Goal: Information Seeking & Learning: Check status

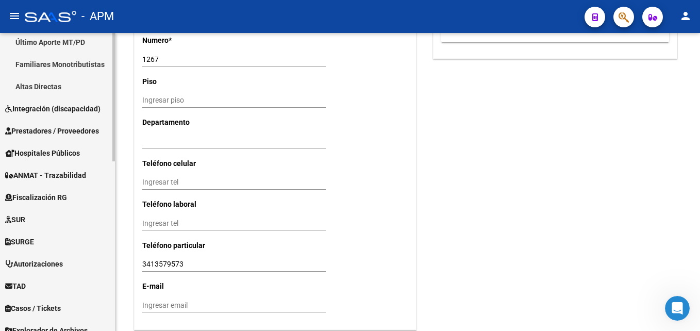
scroll to position [342, 0]
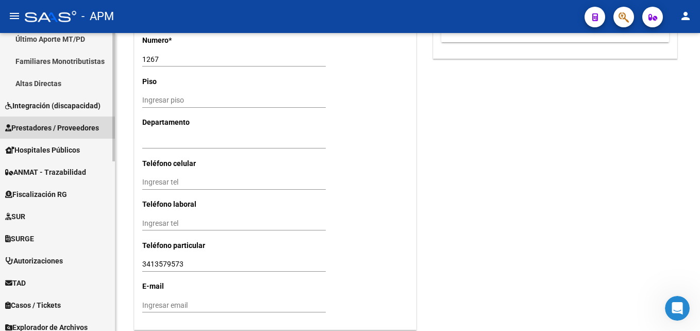
click at [69, 127] on span "Prestadores / Proveedores" at bounding box center [52, 127] width 94 height 11
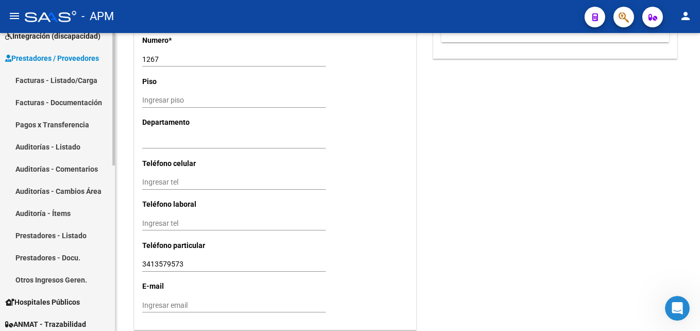
scroll to position [113, 0]
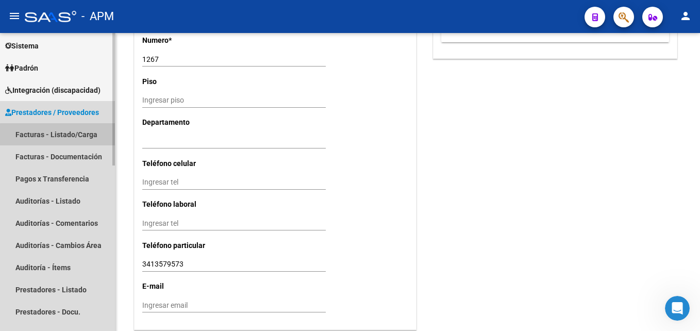
click at [71, 136] on link "Facturas - Listado/Carga" at bounding box center [57, 134] width 115 height 22
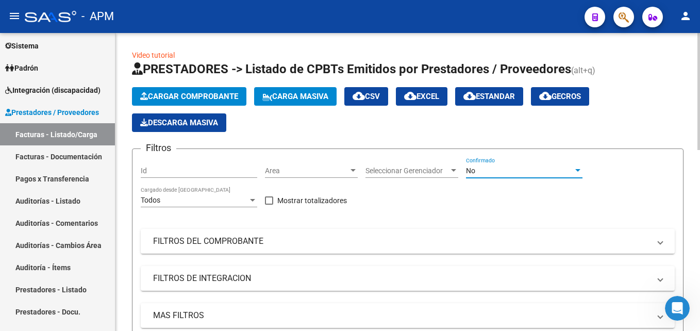
click at [555, 173] on div "No" at bounding box center [519, 170] width 107 height 9
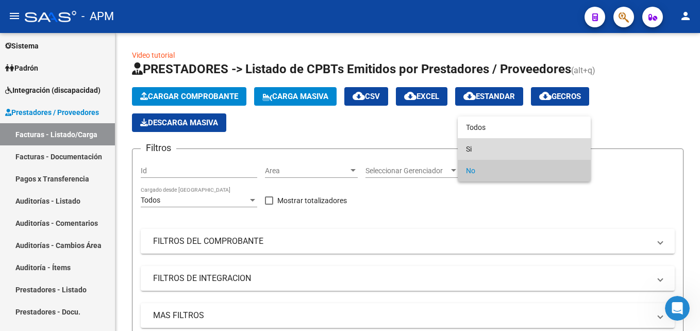
click at [540, 141] on span "Si" at bounding box center [524, 149] width 116 height 22
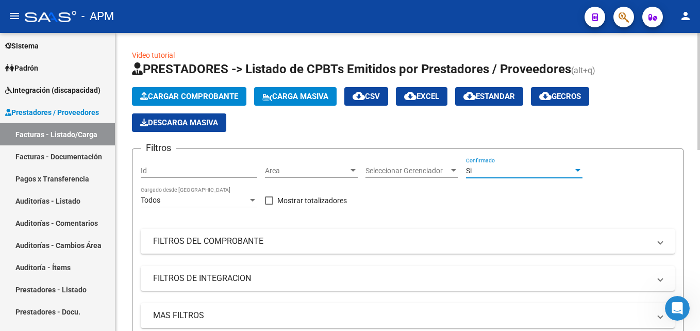
click at [600, 233] on mat-expansion-panel-header "FILTROS DEL COMPROBANTE" at bounding box center [408, 241] width 534 height 25
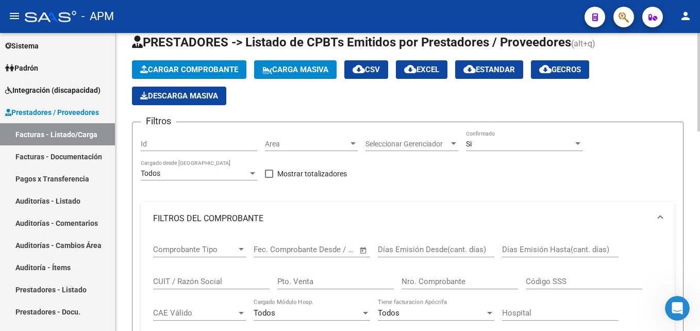
scroll to position [103, 0]
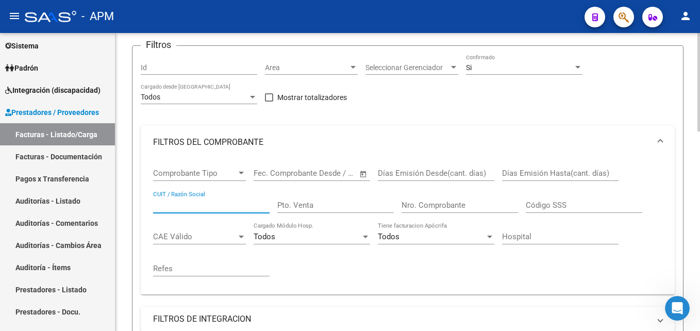
click at [208, 206] on input "CUIT / Razón Social" at bounding box center [211, 204] width 116 height 9
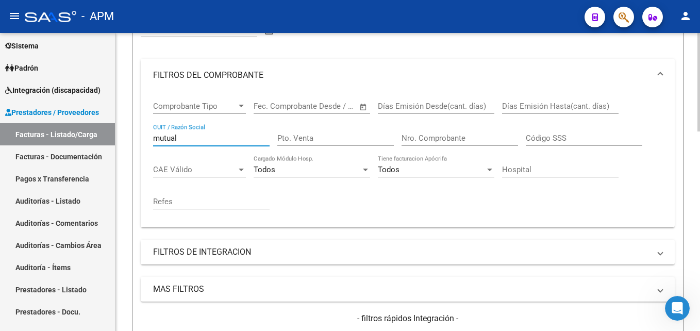
scroll to position [206, 0]
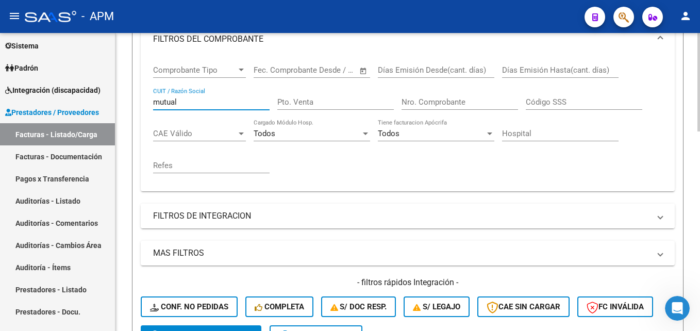
type input "mutual"
click at [596, 217] on mat-panel-title "FILTROS DE INTEGRACION" at bounding box center [401, 215] width 497 height 11
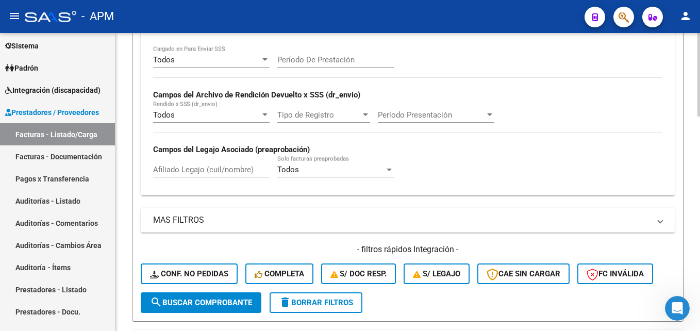
scroll to position [464, 0]
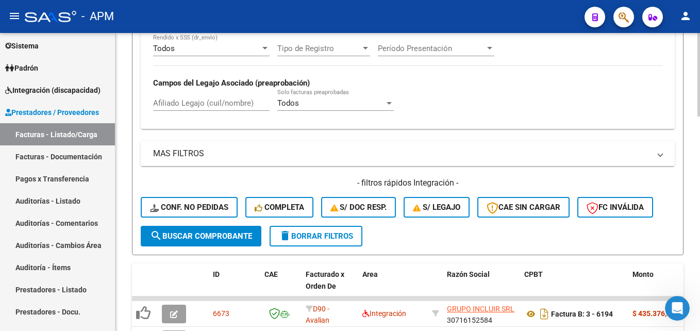
click at [628, 158] on mat-panel-title "MAS FILTROS" at bounding box center [401, 153] width 497 height 11
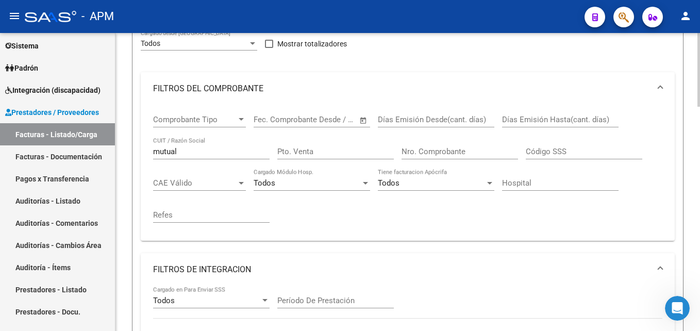
scroll to position [155, 0]
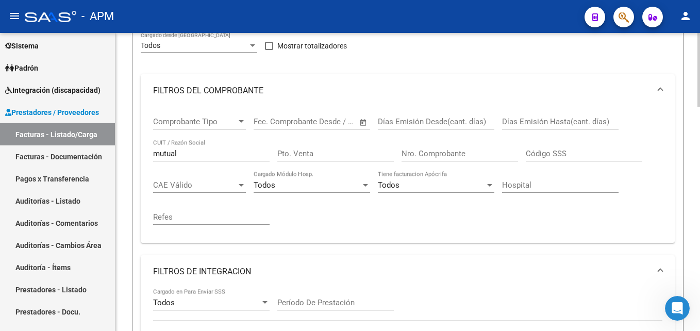
click at [237, 118] on div at bounding box center [241, 122] width 9 height 8
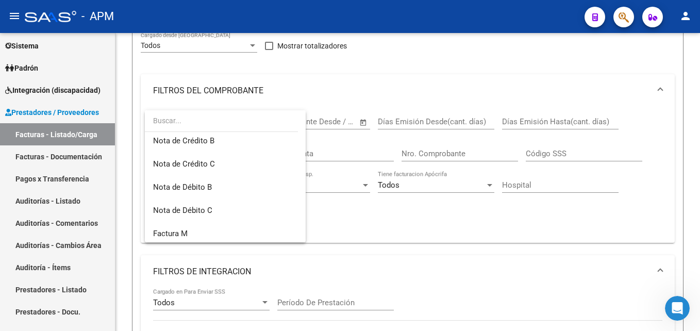
scroll to position [103, 0]
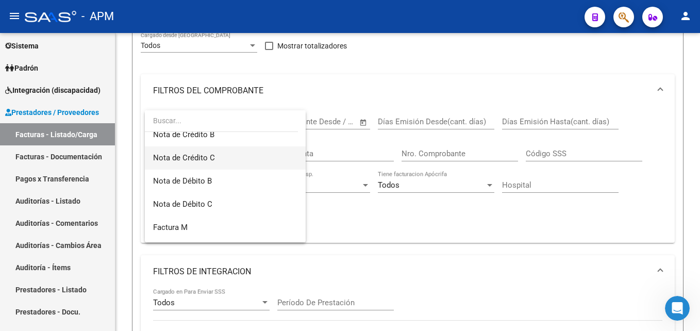
click at [227, 153] on span "Nota de Crédito C" at bounding box center [225, 157] width 144 height 23
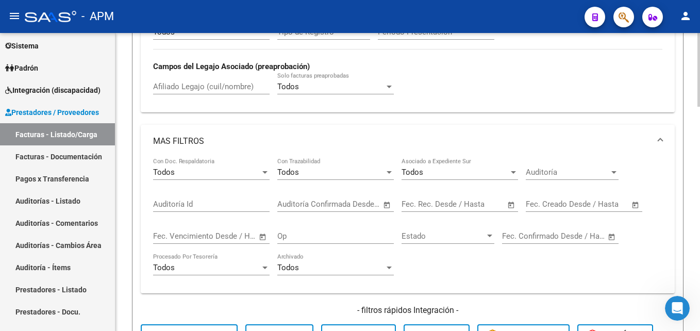
scroll to position [670, 0]
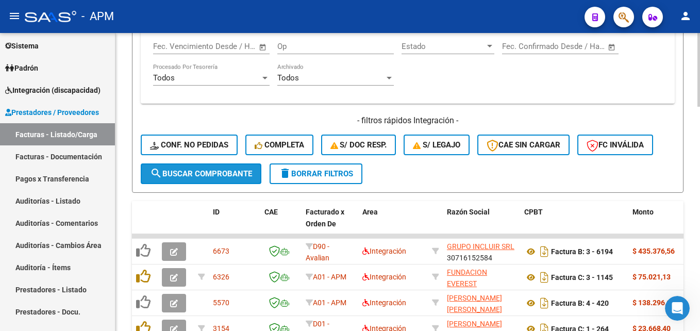
click at [225, 167] on button "search Buscar Comprobante" at bounding box center [201, 173] width 121 height 21
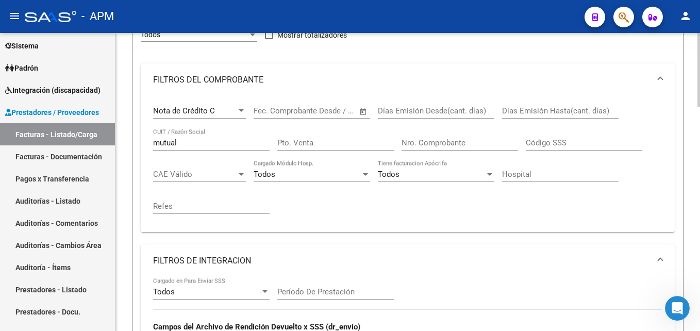
scroll to position [155, 0]
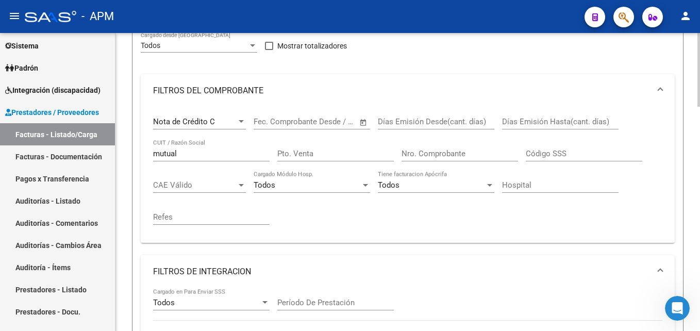
click at [361, 123] on span "Open calendar" at bounding box center [363, 122] width 25 height 25
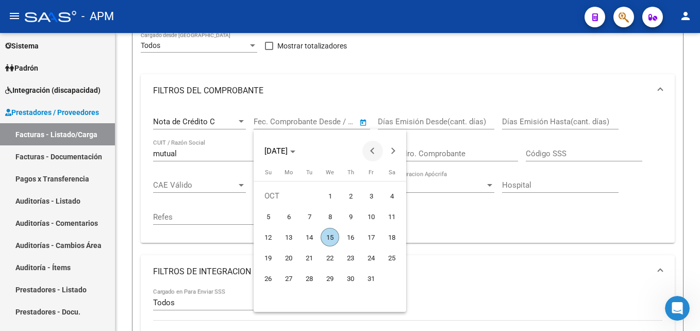
click at [371, 154] on span "Previous month" at bounding box center [372, 151] width 21 height 21
click at [329, 256] on span "16" at bounding box center [330, 257] width 19 height 19
type input "[DATE]"
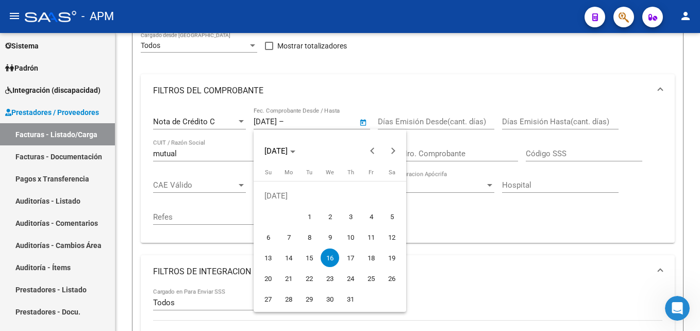
click at [329, 256] on span "16" at bounding box center [330, 257] width 19 height 19
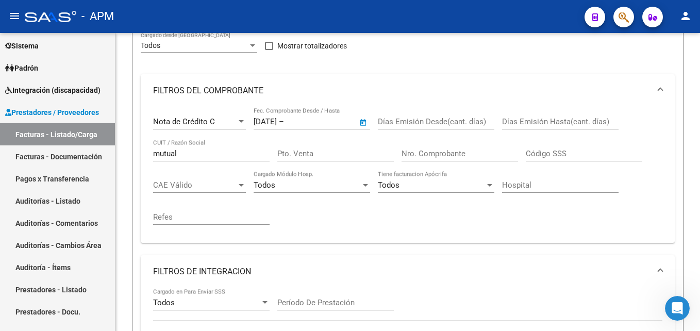
type input "[DATE]"
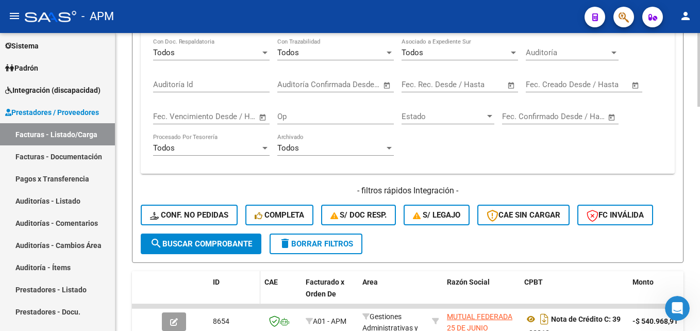
scroll to position [670, 0]
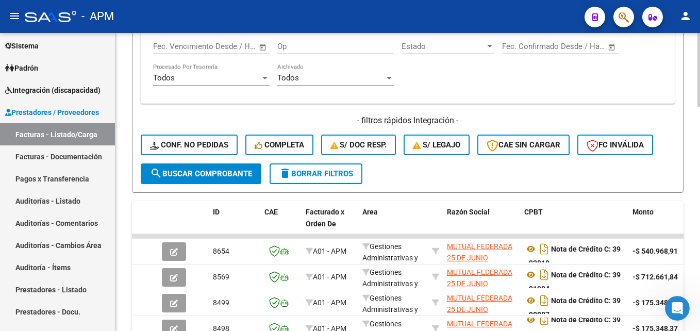
click at [244, 174] on span "search Buscar Comprobante" at bounding box center [201, 173] width 102 height 9
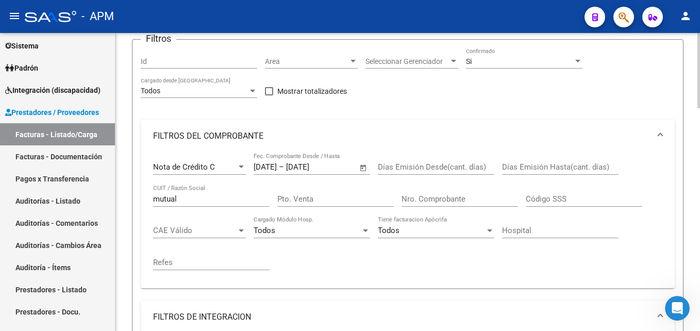
scroll to position [107, 0]
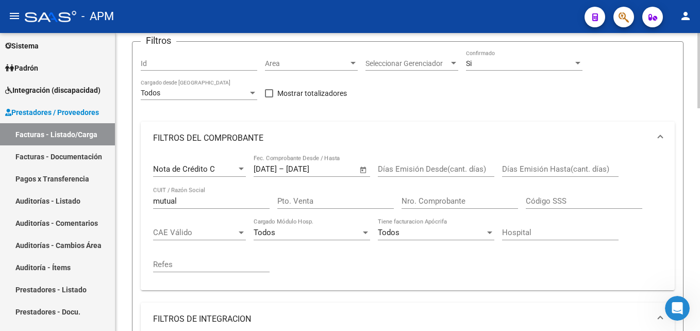
click at [362, 172] on span "Open calendar" at bounding box center [363, 169] width 25 height 25
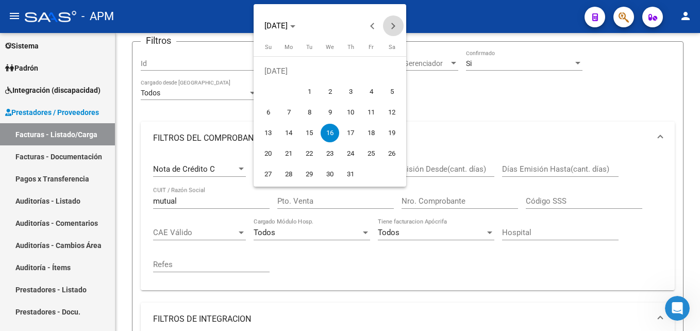
click at [390, 25] on button "Next month" at bounding box center [393, 25] width 21 height 21
click at [306, 132] on span "19" at bounding box center [309, 133] width 19 height 19
type input "[DATE]"
click at [306, 132] on span "19" at bounding box center [309, 133] width 19 height 19
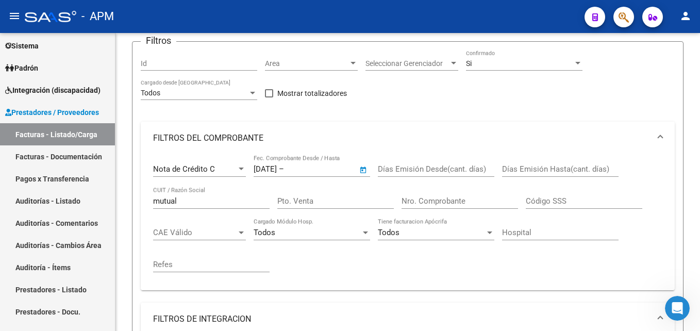
type input "[DATE]"
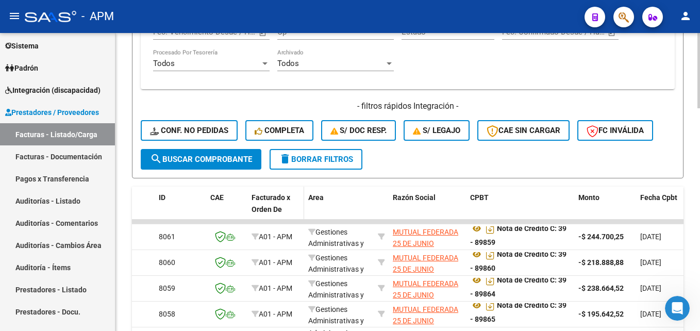
scroll to position [726, 0]
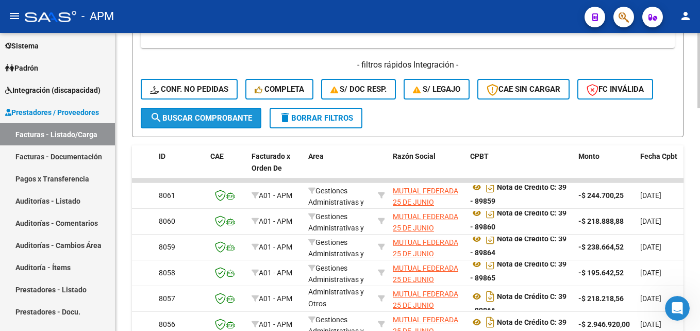
click at [234, 122] on span "search Buscar Comprobante" at bounding box center [201, 117] width 102 height 9
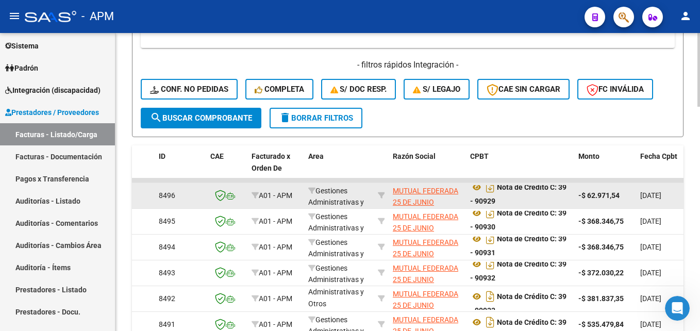
scroll to position [906, 0]
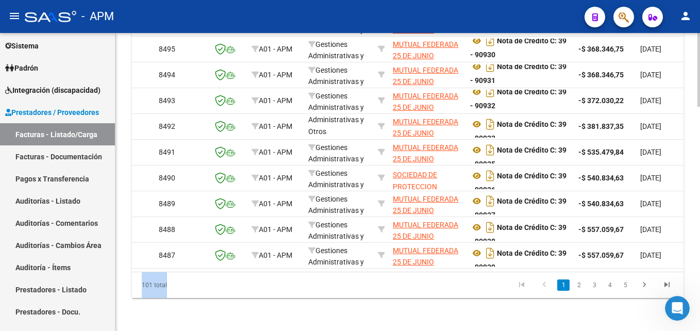
drag, startPoint x: 251, startPoint y: 272, endPoint x: 271, endPoint y: 276, distance: 20.1
click at [271, 276] on div "ID CAE Facturado x Orden De Area Razón Social CPBT Monto Fecha Cpbt [PERSON_NAM…" at bounding box center [407, 135] width 551 height 325
drag, startPoint x: 271, startPoint y: 276, endPoint x: 208, endPoint y: 294, distance: 65.4
click at [208, 294] on div "101 total" at bounding box center [186, 285] width 109 height 26
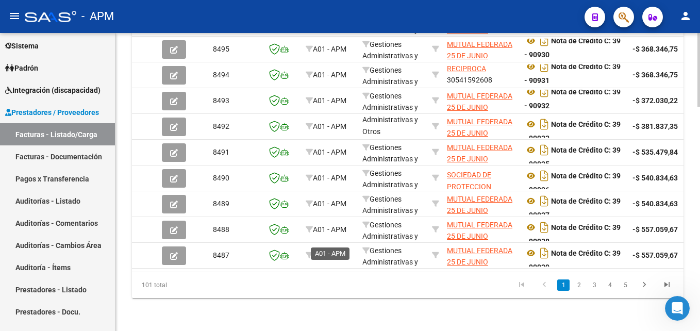
scroll to position [545, 0]
